Goal: Information Seeking & Learning: Learn about a topic

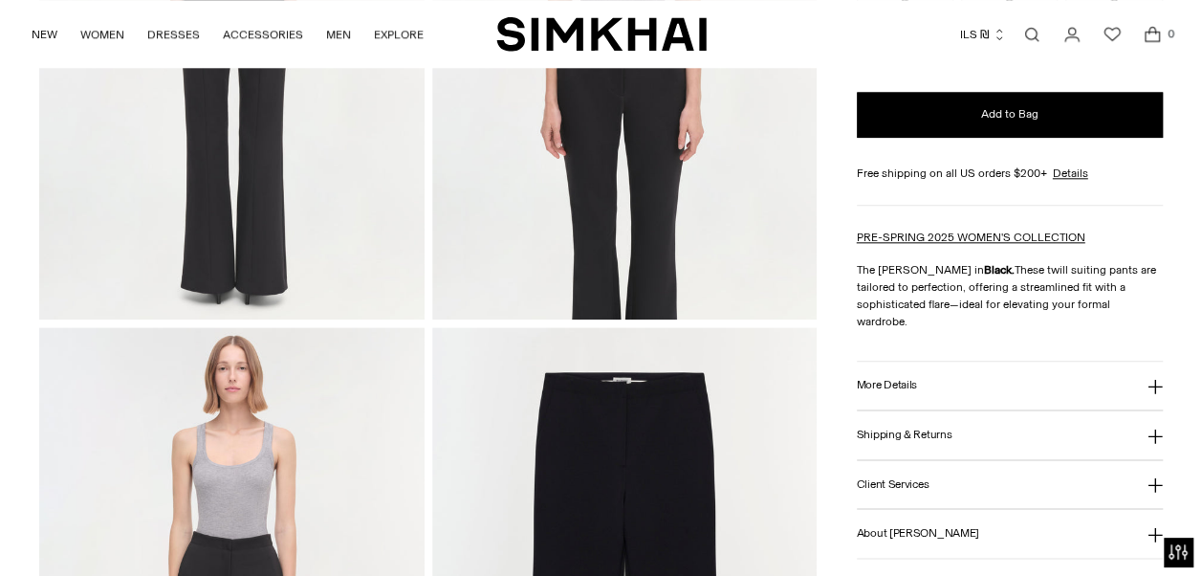
scroll to position [1182, 0]
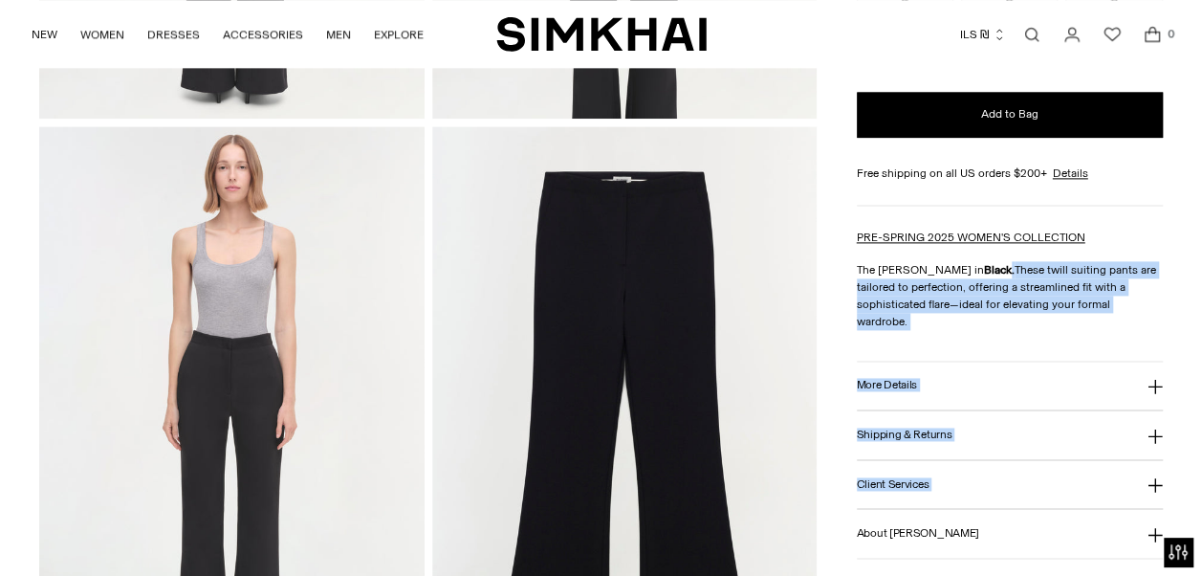
drag, startPoint x: 851, startPoint y: 266, endPoint x: 988, endPoint y: 258, distance: 137.0
drag, startPoint x: 988, startPoint y: 258, endPoint x: 1033, endPoint y: 319, distance: 75.9
click at [674, 319] on div "Kenna Trouser Regular price 2,100 NIS Unit price / per Color: BLACK Color: BLAC…" at bounding box center [1010, 124] width 306 height 868
click at [674, 369] on button "More Details" at bounding box center [1010, 386] width 306 height 49
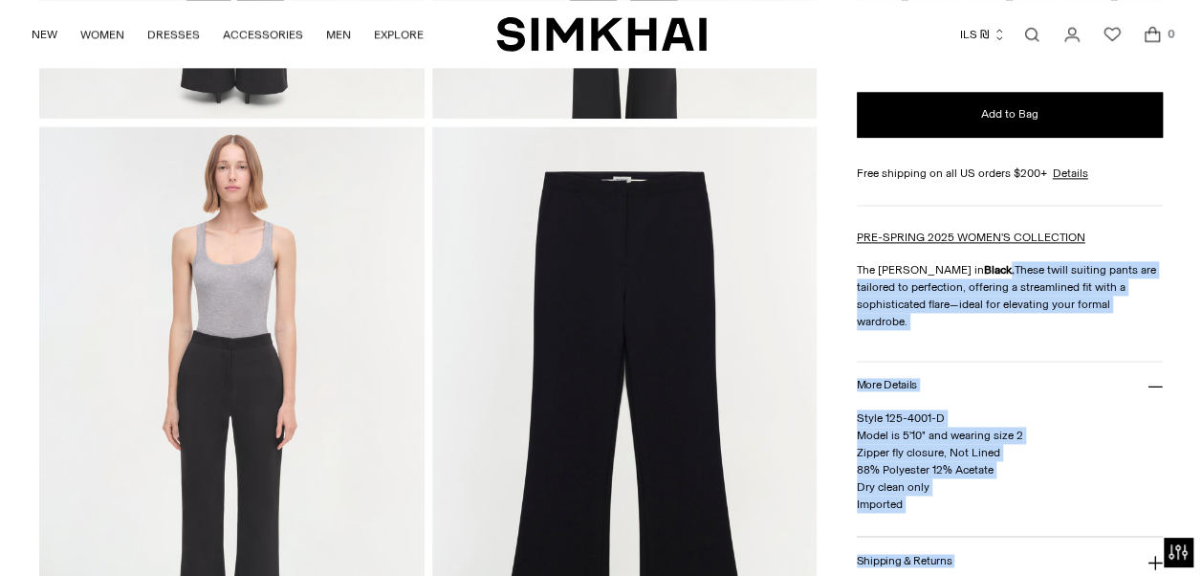
click at [674, 362] on button "More Details" at bounding box center [1010, 386] width 306 height 49
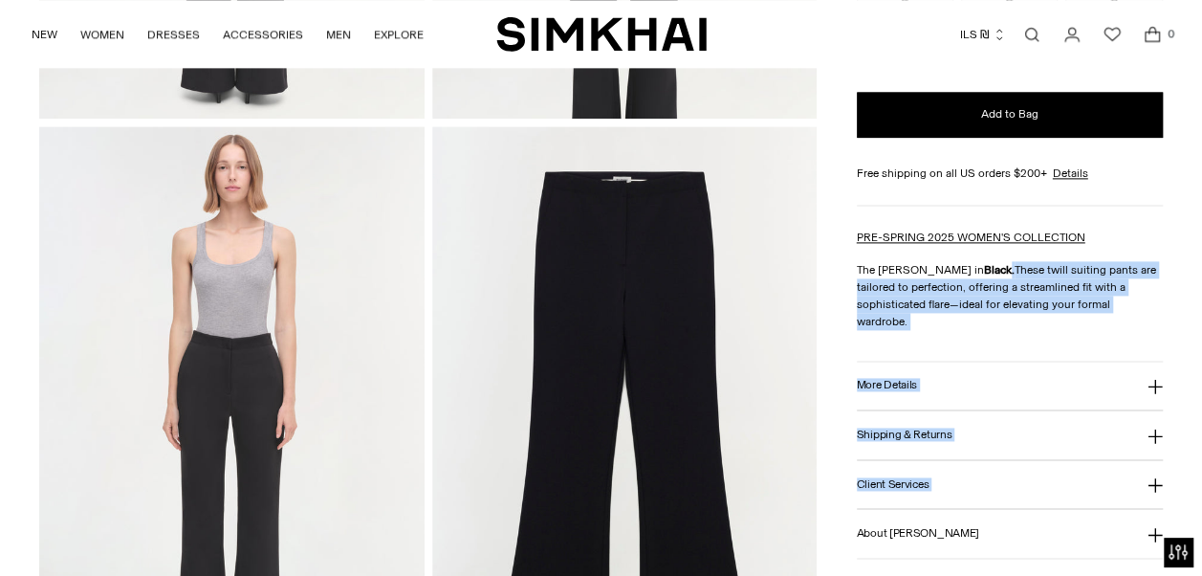
click at [674, 367] on button "More Details" at bounding box center [1010, 386] width 306 height 49
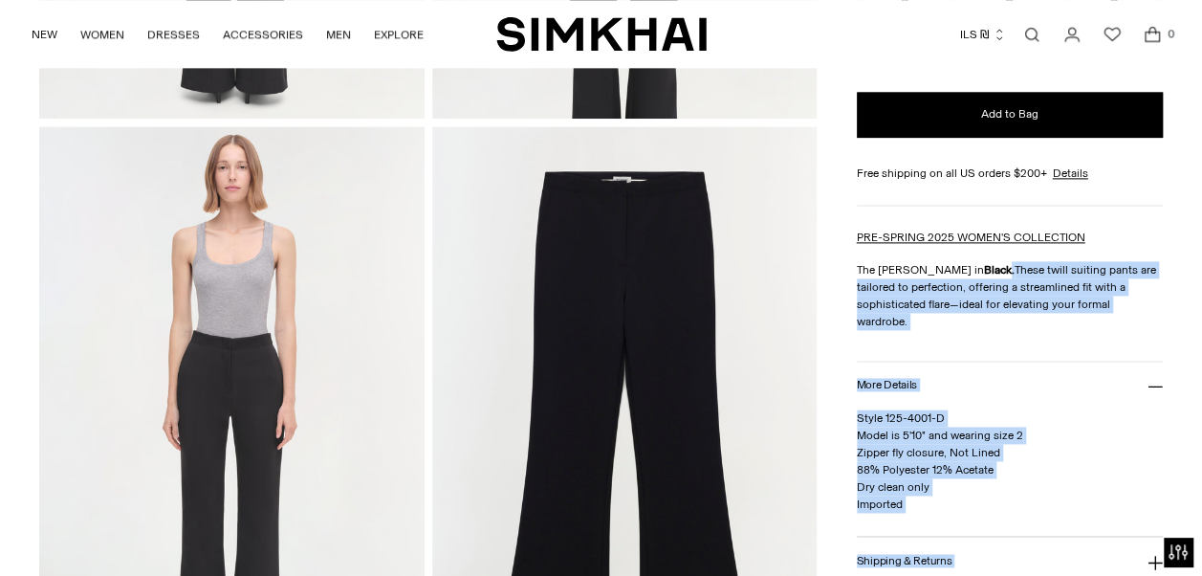
click at [674, 459] on p "Style 125-4001-D Model is 5'10" and wearing size 2 Zipper fly closure, Not Line…" at bounding box center [1010, 460] width 306 height 103
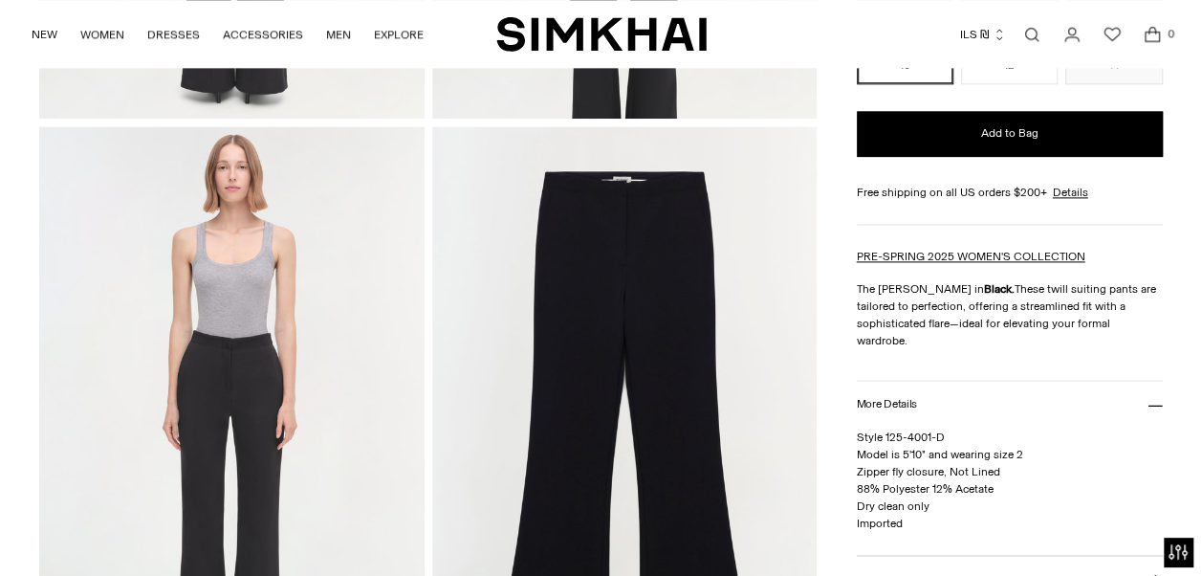
scroll to position [909, 0]
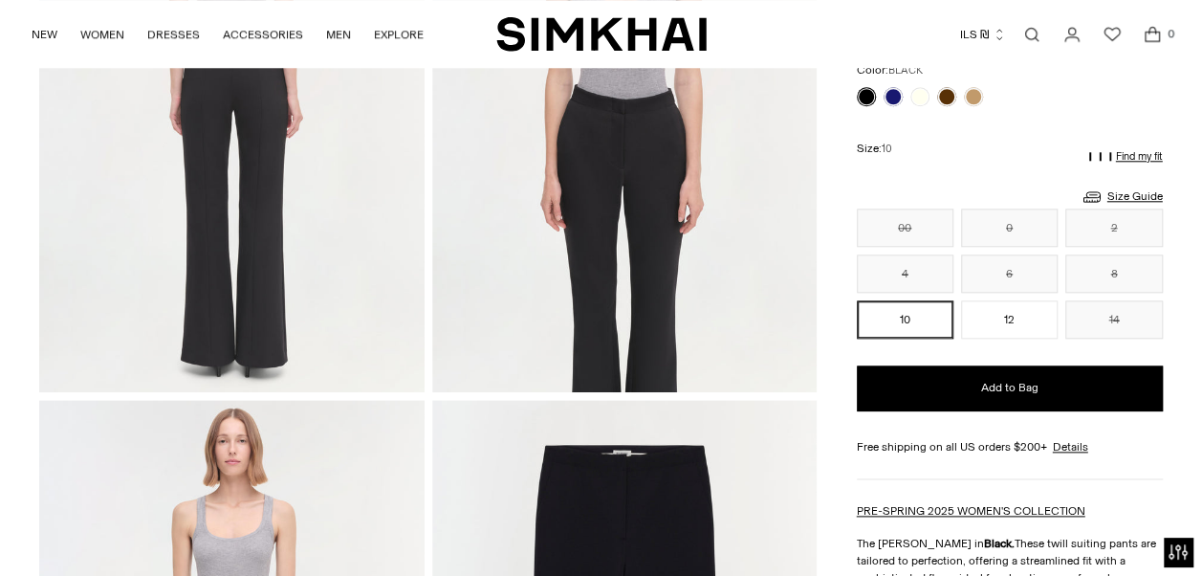
drag, startPoint x: 891, startPoint y: 257, endPoint x: 878, endPoint y: 65, distance: 192.7
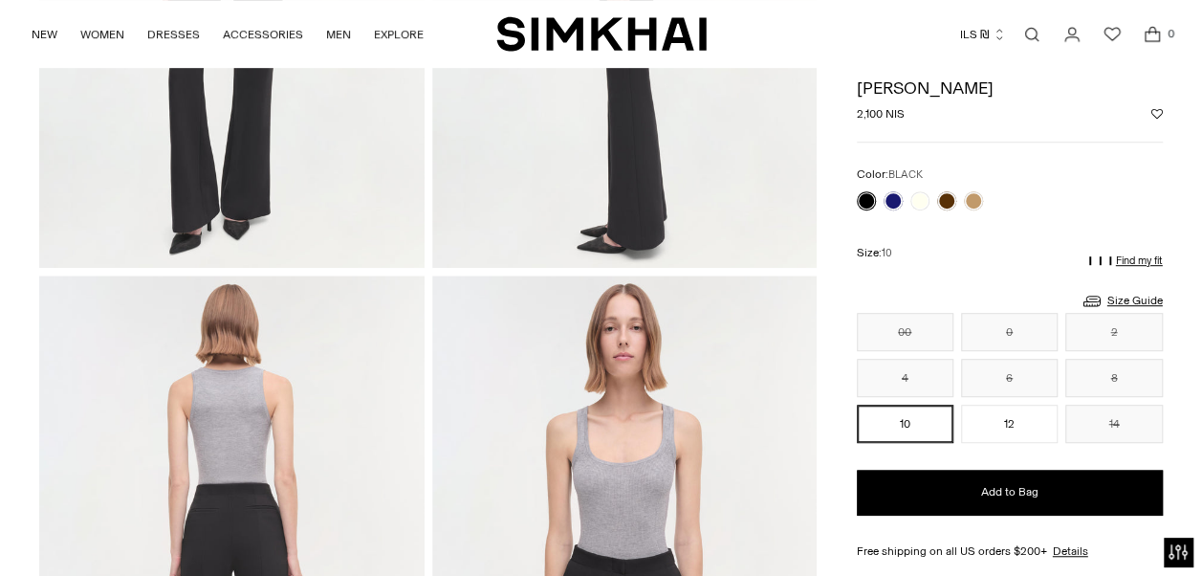
scroll to position [440, 0]
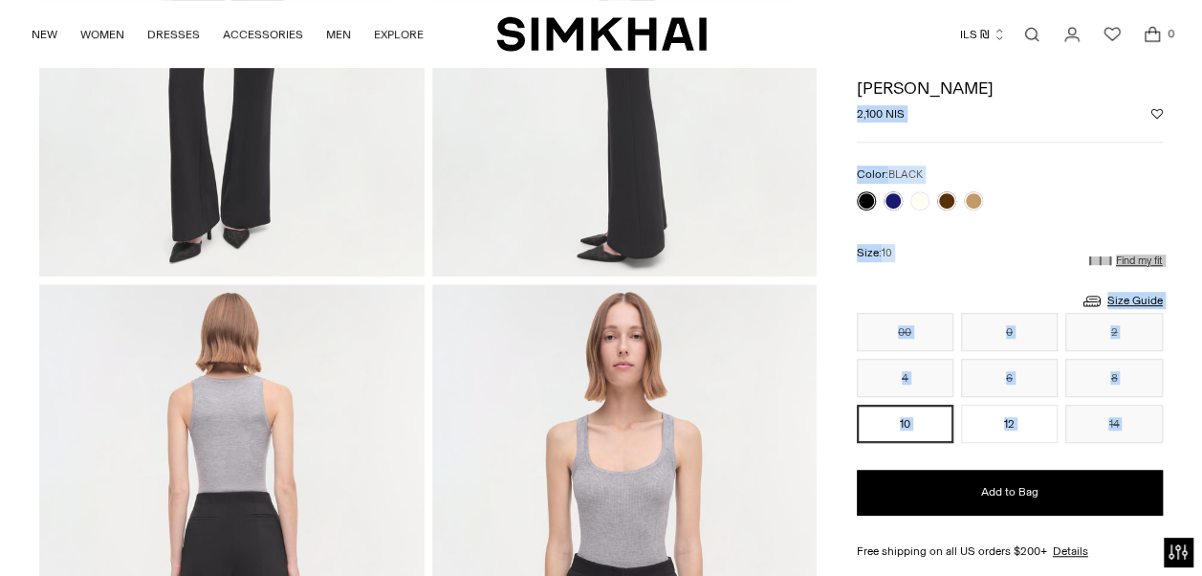
drag, startPoint x: 840, startPoint y: 88, endPoint x: 991, endPoint y: 85, distance: 151.1
click at [674, 85] on div "Home / Kenna Trouser Kenna Trouser Regular price 2,100 NIS Unit price / per Exc…" at bounding box center [600, 572] width 1123 height 1746
click at [674, 89] on h1 "[PERSON_NAME]" at bounding box center [1010, 87] width 306 height 17
click at [674, 84] on div "Home / Kenna Trouser Kenna Trouser Regular price 2,100 NIS Unit price / per Exc…" at bounding box center [600, 572] width 1123 height 1746
drag, startPoint x: 853, startPoint y: 84, endPoint x: 992, endPoint y: 83, distance: 138.7
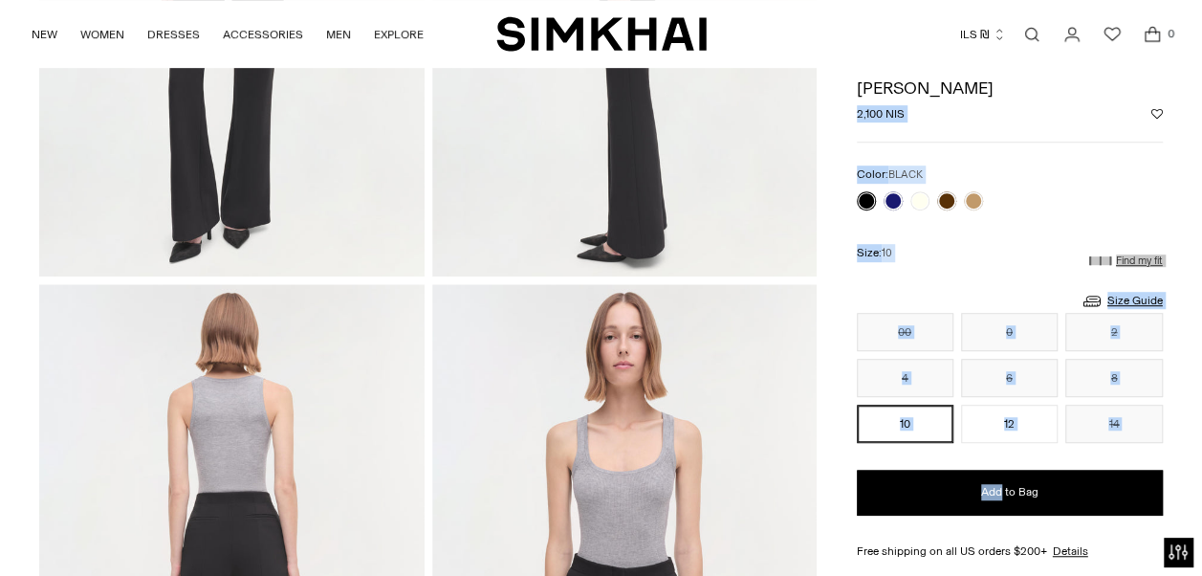
click at [674, 83] on div "Home / Kenna Trouser Kenna Trouser Regular price 2,100 NIS Unit price / per Exc…" at bounding box center [600, 572] width 1123 height 1746
click at [674, 83] on h1 "[PERSON_NAME]" at bounding box center [1010, 87] width 306 height 17
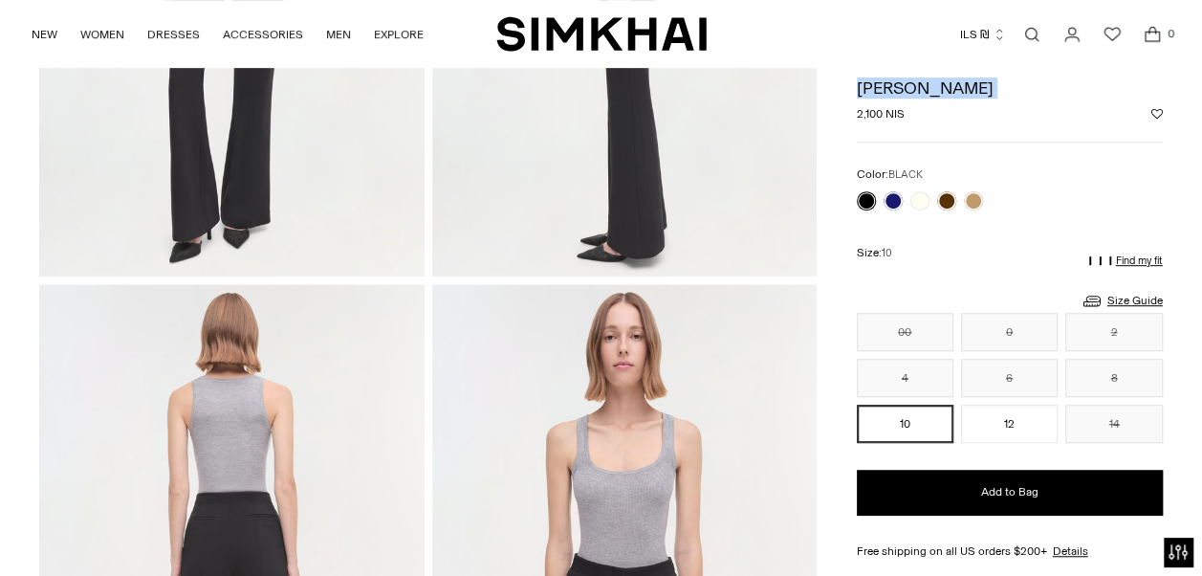
click at [674, 83] on h1 "[PERSON_NAME]" at bounding box center [1010, 87] width 306 height 17
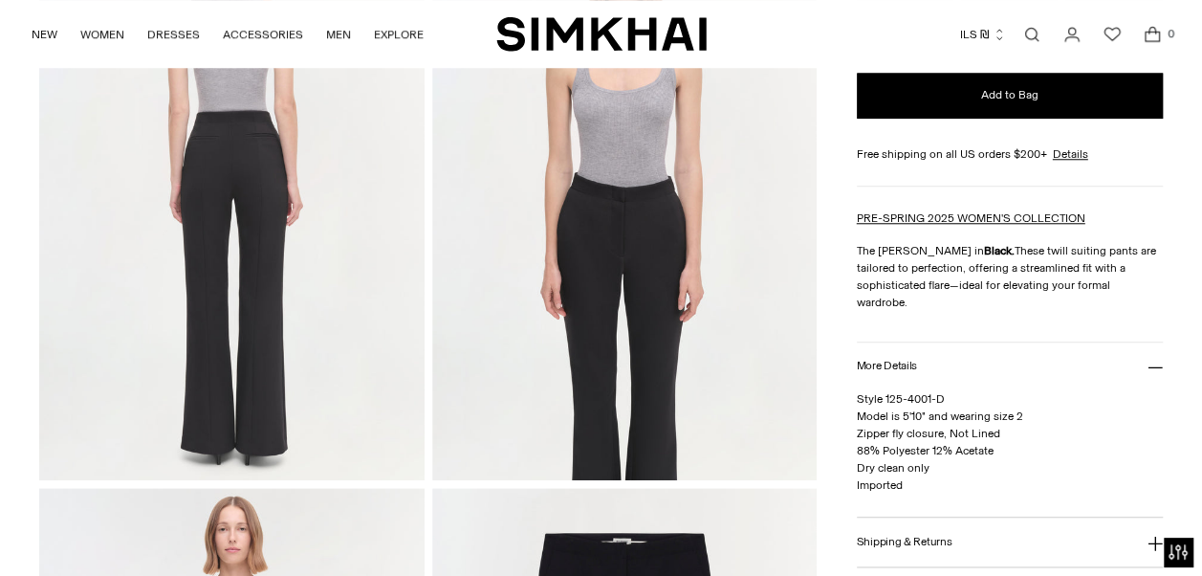
scroll to position [890, 0]
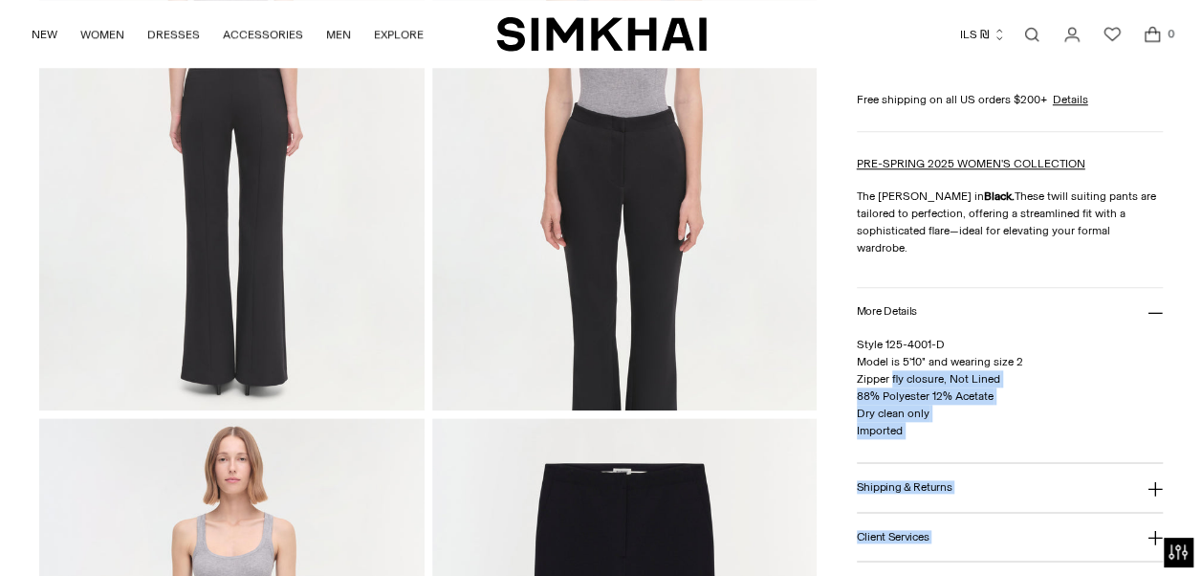
drag, startPoint x: 849, startPoint y: 323, endPoint x: 894, endPoint y: 363, distance: 60.3
click at [674, 362] on div "Home / Kenna Trouser Kenna Trouser Regular price 2,100 NIS Unit price / per Exc…" at bounding box center [600, 121] width 1123 height 1746
drag, startPoint x: 894, startPoint y: 363, endPoint x: 956, endPoint y: 412, distance: 79.0
click at [674, 412] on p "Style 125-4001-D Model is 5'10" and wearing size 2 Zipper fly closure, Not Line…" at bounding box center [1010, 388] width 306 height 103
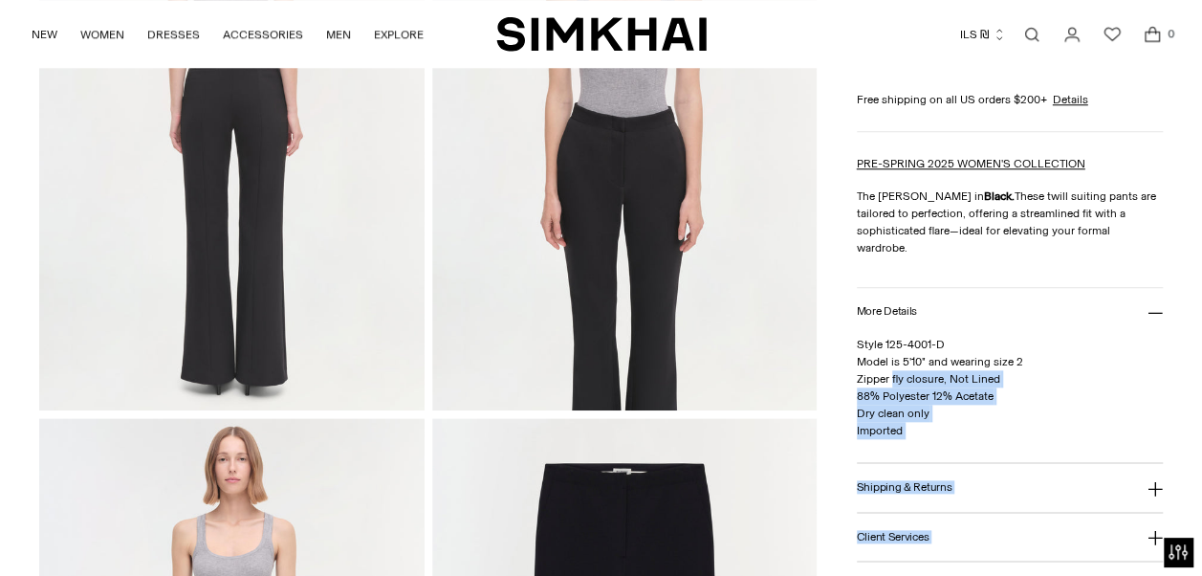
drag, startPoint x: 956, startPoint y: 412, endPoint x: 942, endPoint y: 409, distance: 14.6
click at [674, 409] on p "Style 125-4001-D Model is 5'10" and wearing size 2 Zipper fly closure, Not Line…" at bounding box center [1010, 388] width 306 height 103
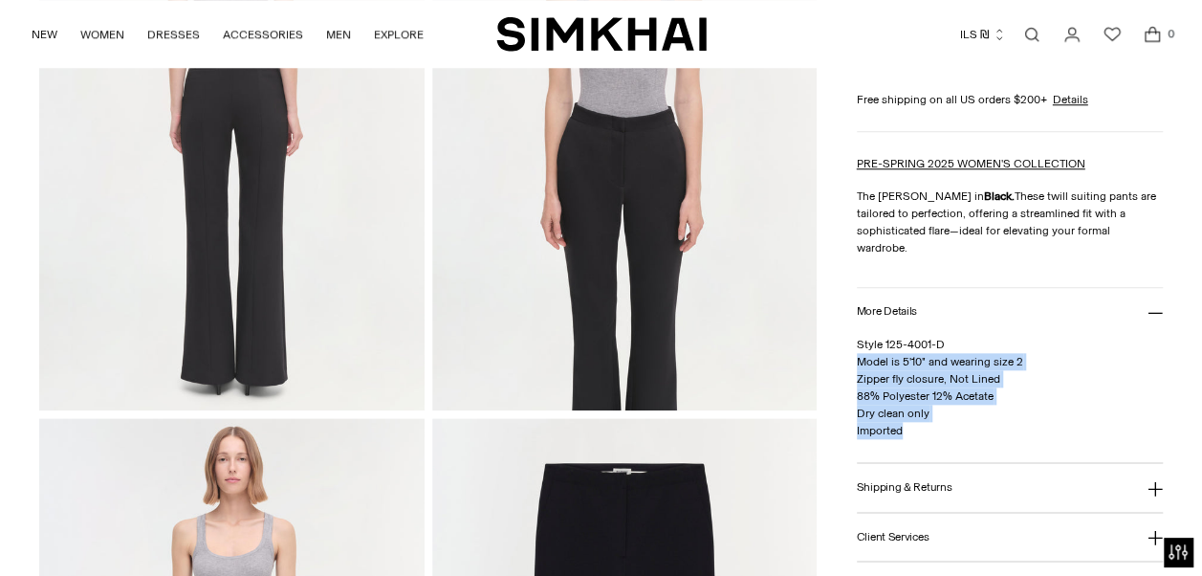
drag, startPoint x: 937, startPoint y: 409, endPoint x: 855, endPoint y: 344, distance: 104.9
click at [674, 344] on p "Style 125-4001-D Model is 5'10" and wearing size 2 Zipper fly closure, Not Line…" at bounding box center [1010, 388] width 306 height 103
copy span "Model is 5'10" and wearing size 2 Zipper fly closure, Not Lined 88% Polyester 1…"
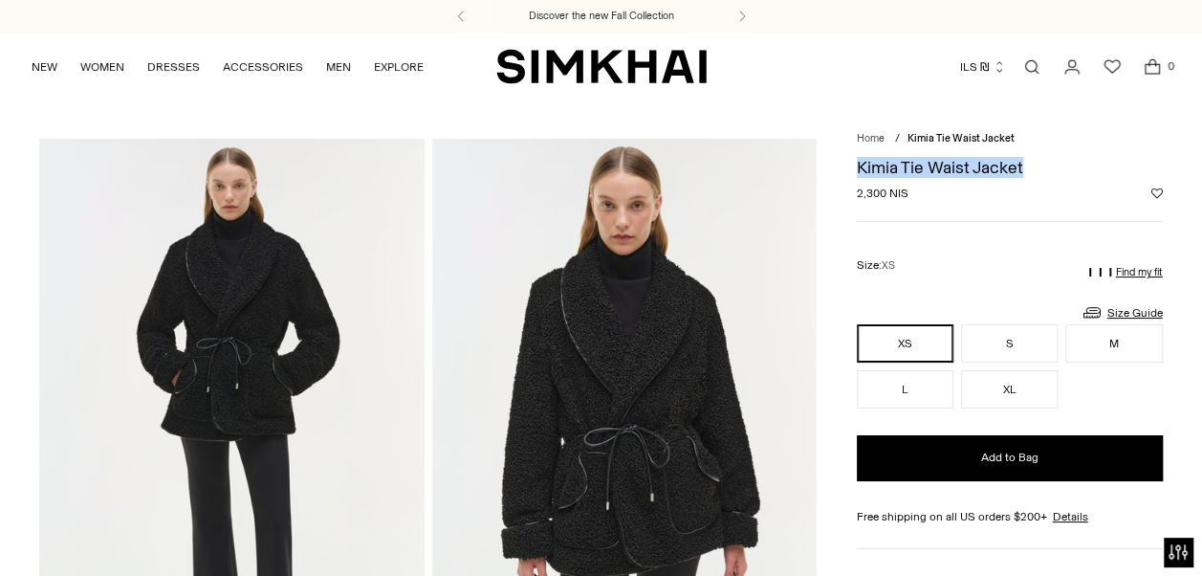
drag, startPoint x: 860, startPoint y: 163, endPoint x: 1042, endPoint y: 165, distance: 182.7
copy h1 "Kimia Tie Waist Jacket"
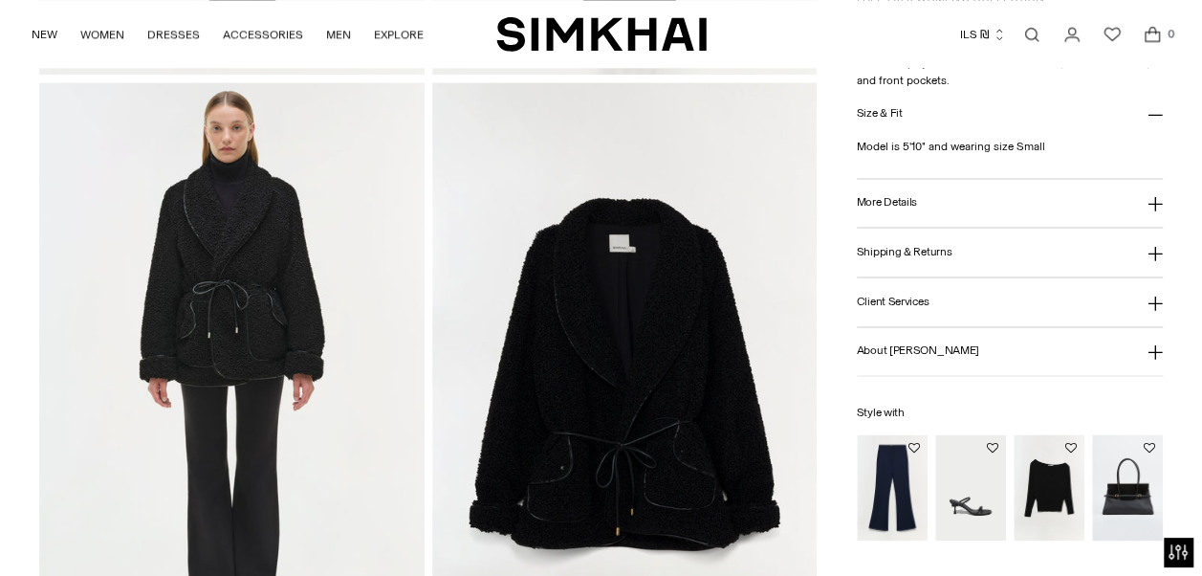
scroll to position [1227, 0]
click at [872, 203] on h3 "More Details" at bounding box center [887, 202] width 60 height 12
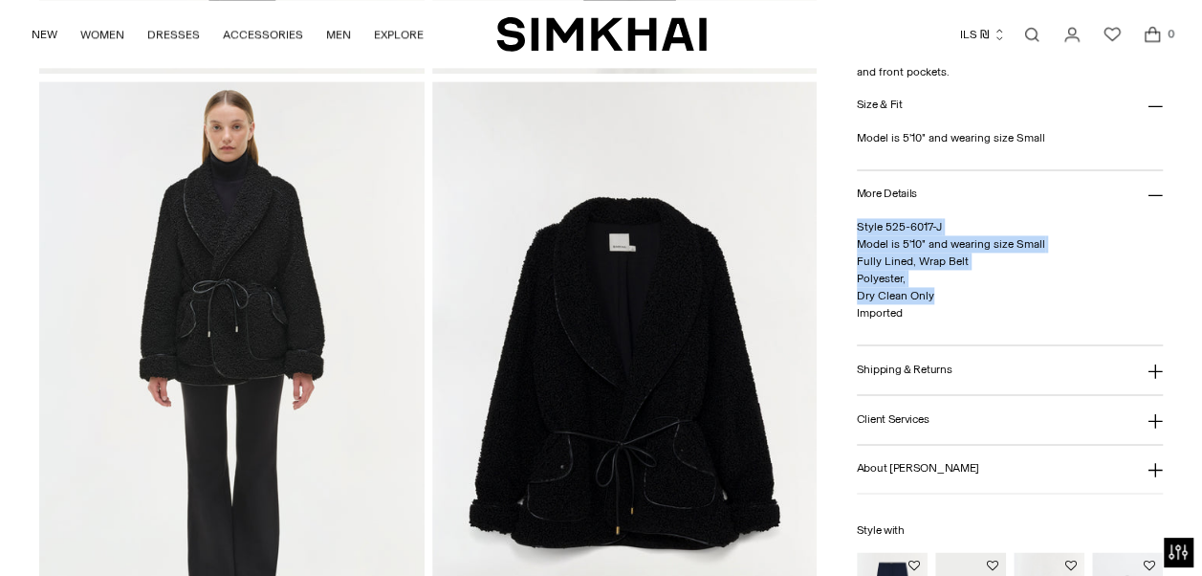
drag, startPoint x: 856, startPoint y: 231, endPoint x: 933, endPoint y: 296, distance: 100.5
click at [933, 296] on p "Style 525-6017-J Model is 5'10" and wearing size Small Fully Lined, Wrap Belt P…" at bounding box center [1010, 270] width 306 height 103
copy span "Style 525-6017-J Model is 5'10" and wearing size Small Fully Lined, Wrap Belt P…"
click at [909, 239] on span "Style 525-6017-J Model is 5'10" and wearing size Small Fully Lined, Wrap Belt P…" at bounding box center [951, 270] width 188 height 99
